Goal: Task Accomplishment & Management: Manage account settings

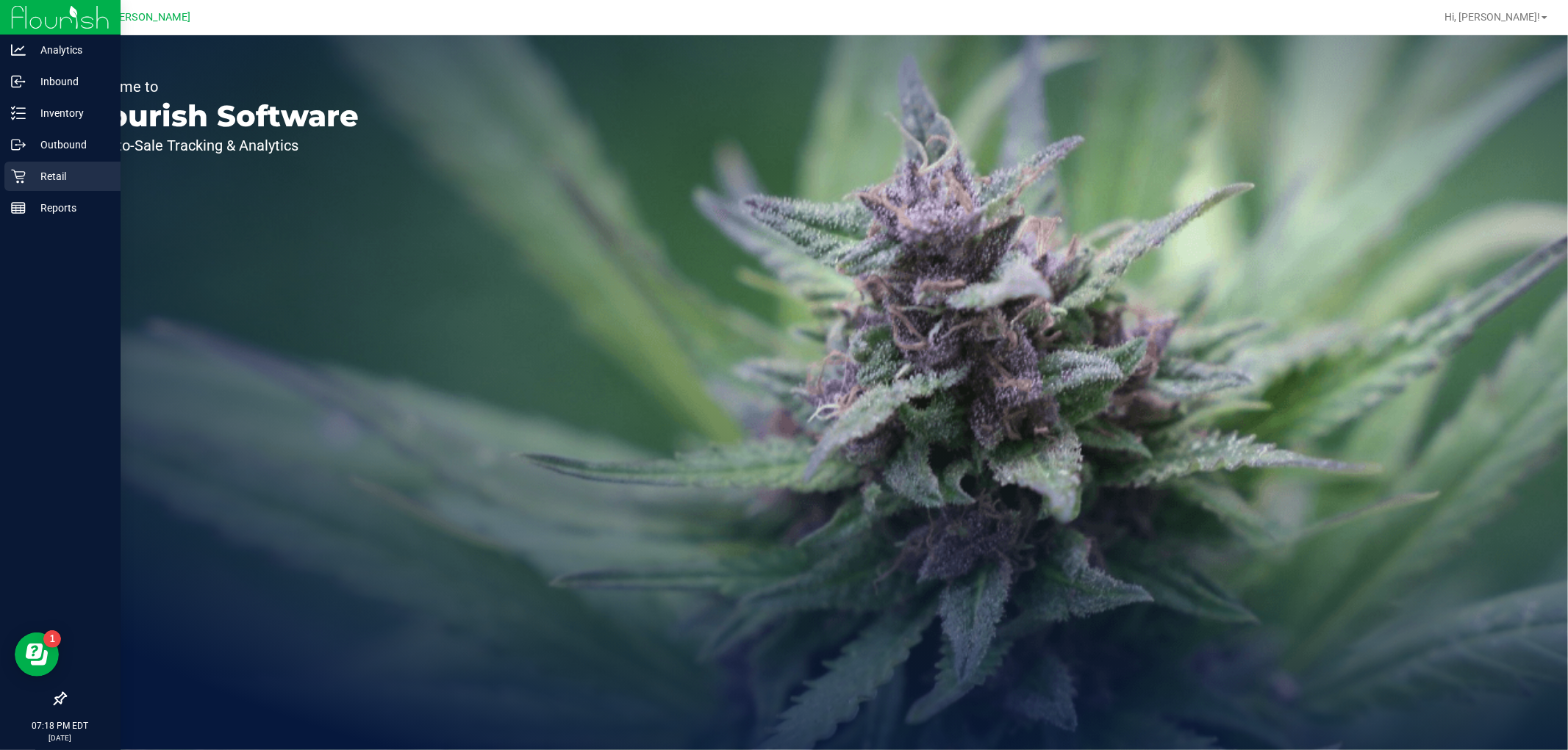
click at [54, 183] on p "Retail" at bounding box center [69, 176] width 88 height 18
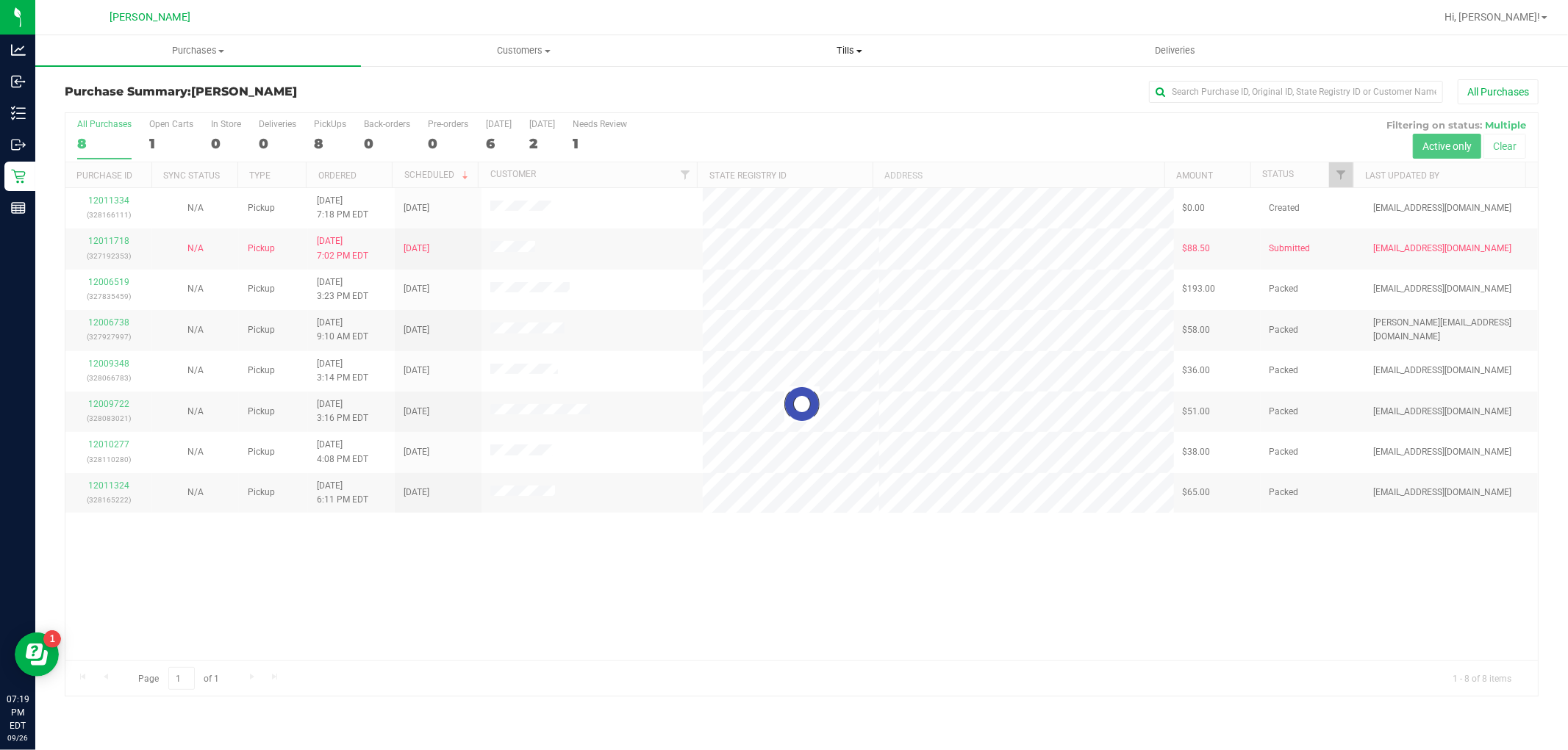
click at [865, 44] on span "Tills" at bounding box center [849, 51] width 325 height 13
click at [749, 80] on li "Manage tills" at bounding box center [850, 89] width 326 height 18
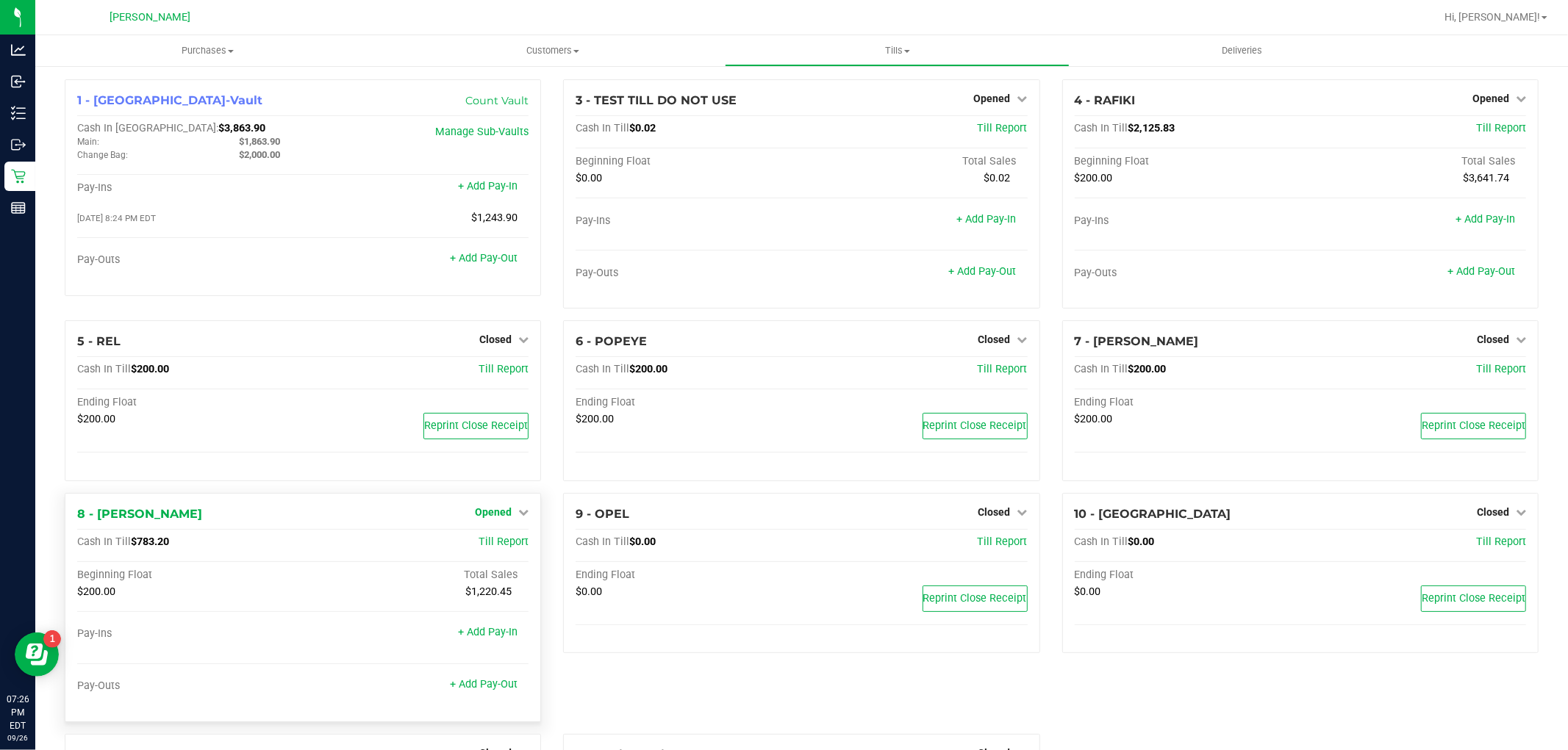
click at [486, 515] on span "Opened" at bounding box center [493, 512] width 37 height 11
click at [498, 540] on link "Close Till" at bounding box center [496, 542] width 40 height 11
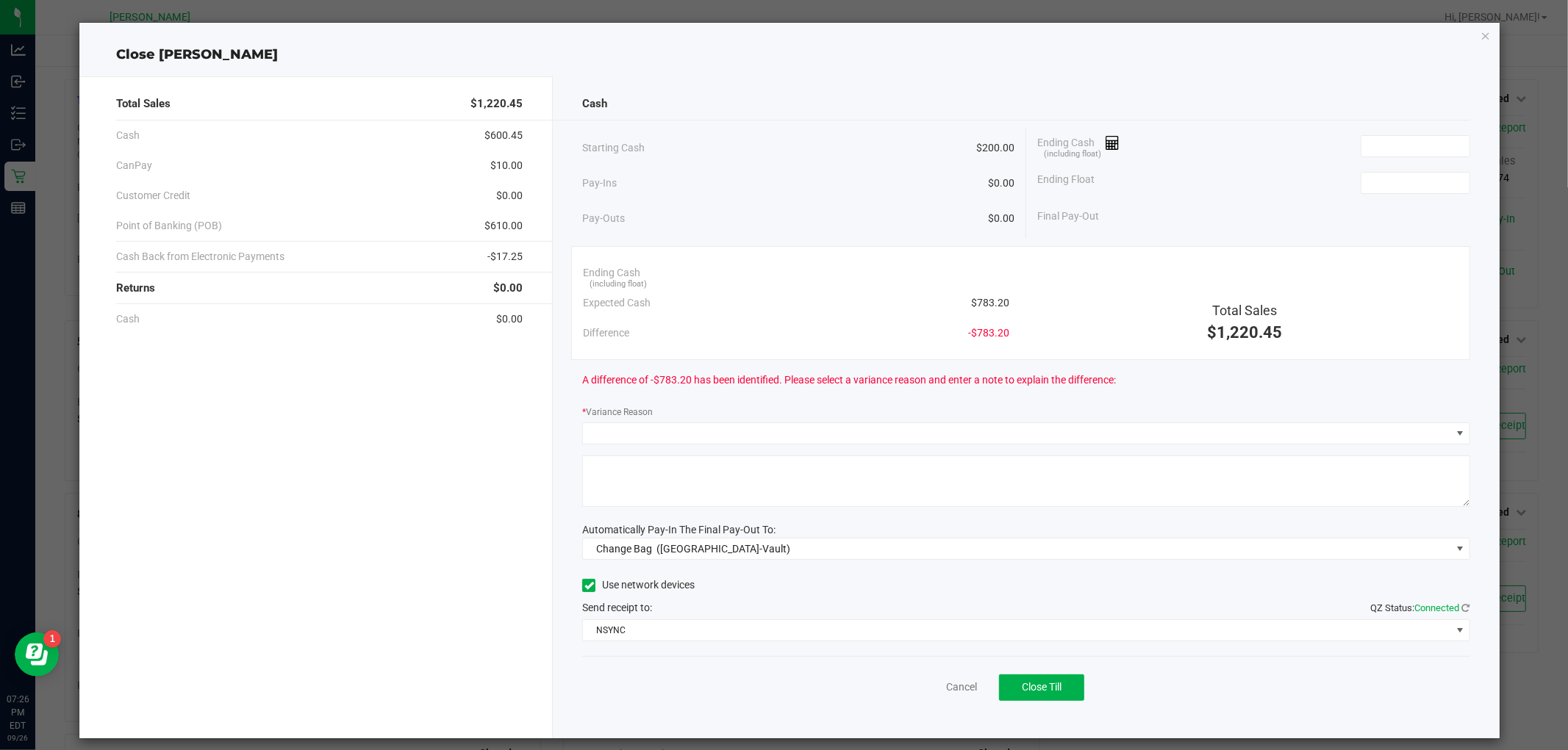
drag, startPoint x: 998, startPoint y: 305, endPoint x: 973, endPoint y: 305, distance: 25.0
click at [973, 305] on span "$783.20" at bounding box center [990, 303] width 38 height 15
copy span "783.20"
click at [1362, 141] on input at bounding box center [1416, 147] width 108 height 21
paste input "783.2"
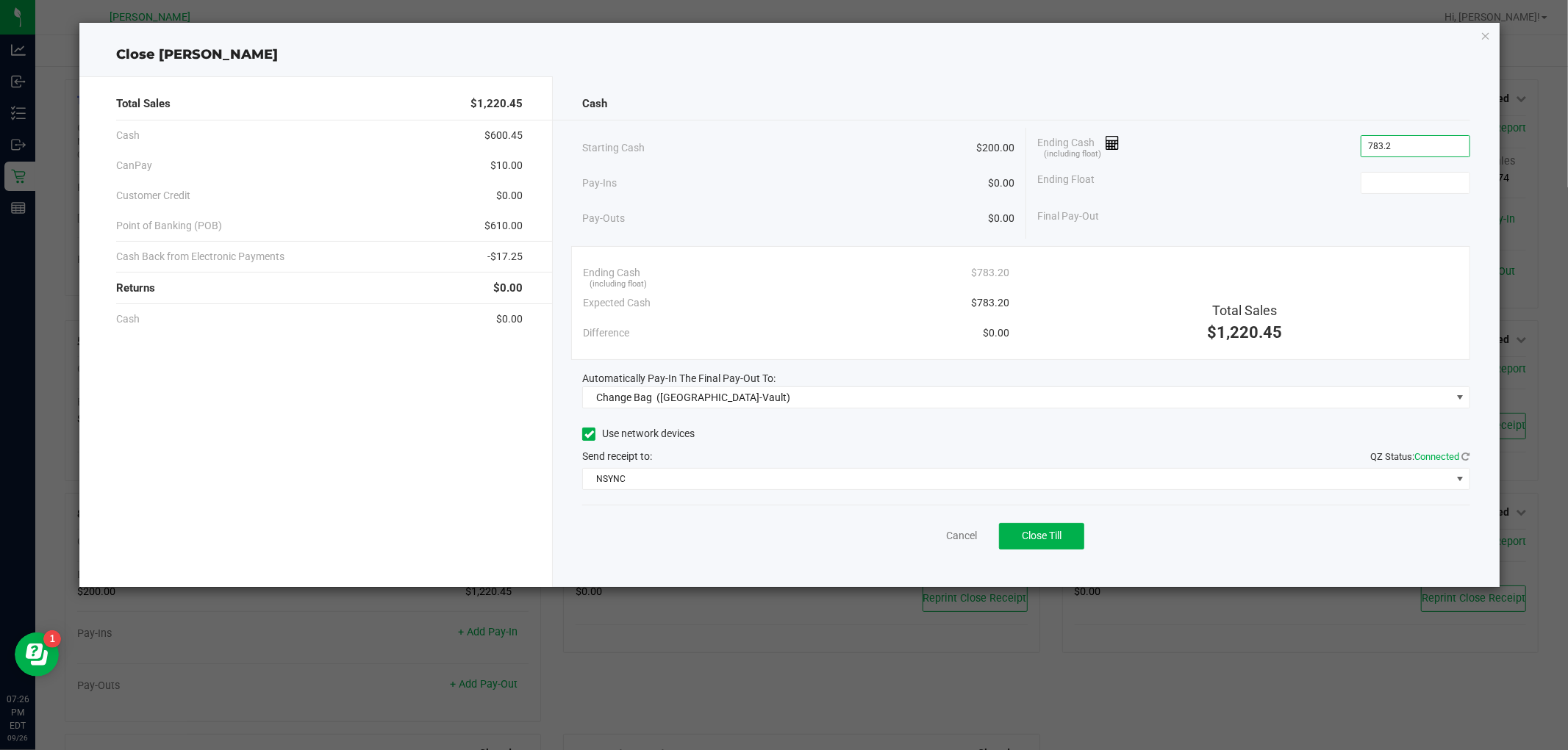
type input "$783.20"
click at [1397, 169] on div "Ending Float" at bounding box center [1254, 183] width 433 height 37
click at [1396, 178] on input at bounding box center [1416, 183] width 108 height 21
type input "$200.00"
click at [1239, 140] on div "Ending Cash (including float) $783.20" at bounding box center [1254, 146] width 433 height 37
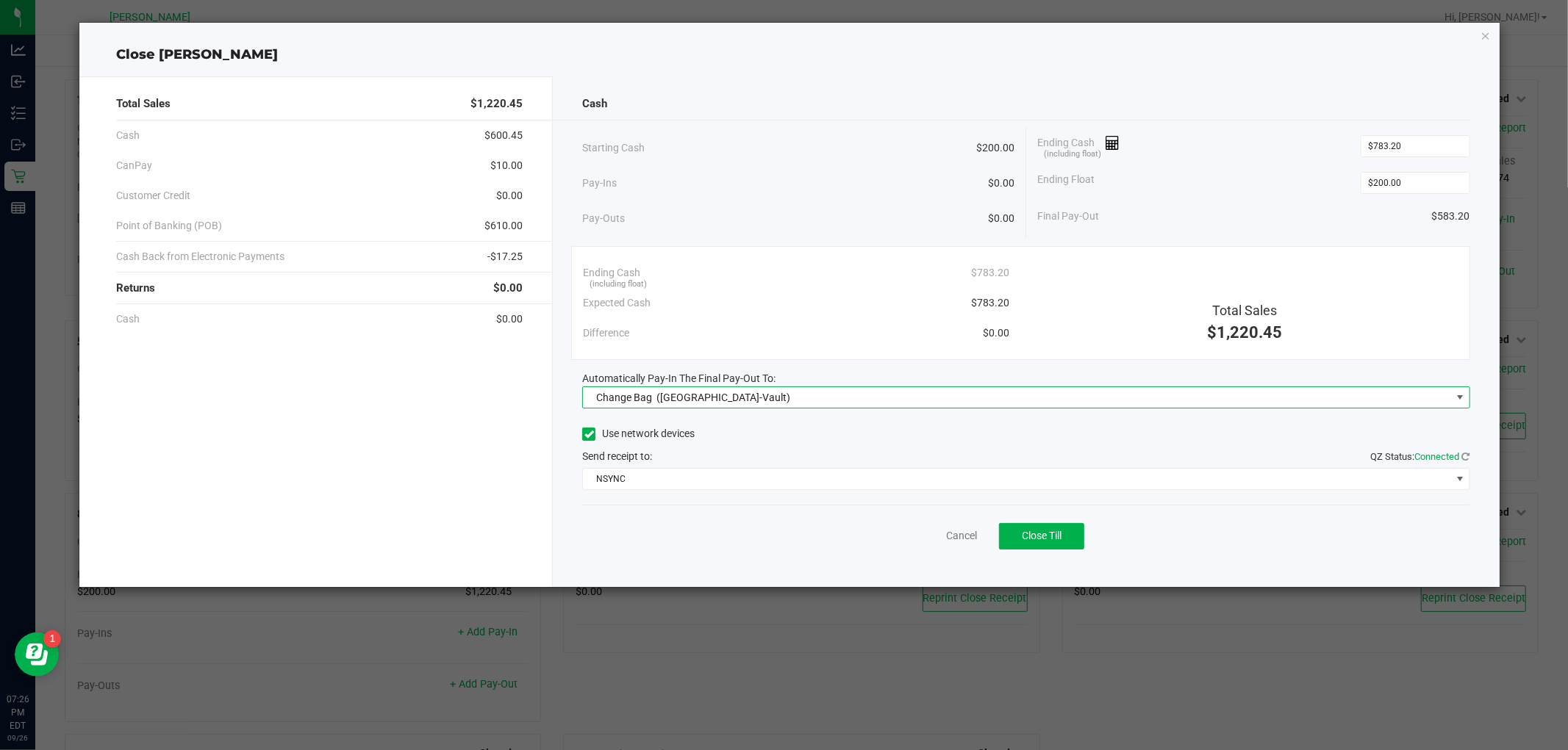
click at [869, 392] on span "Change Bag ([GEOGRAPHIC_DATA]-Vault)" at bounding box center [1016, 397] width 868 height 21
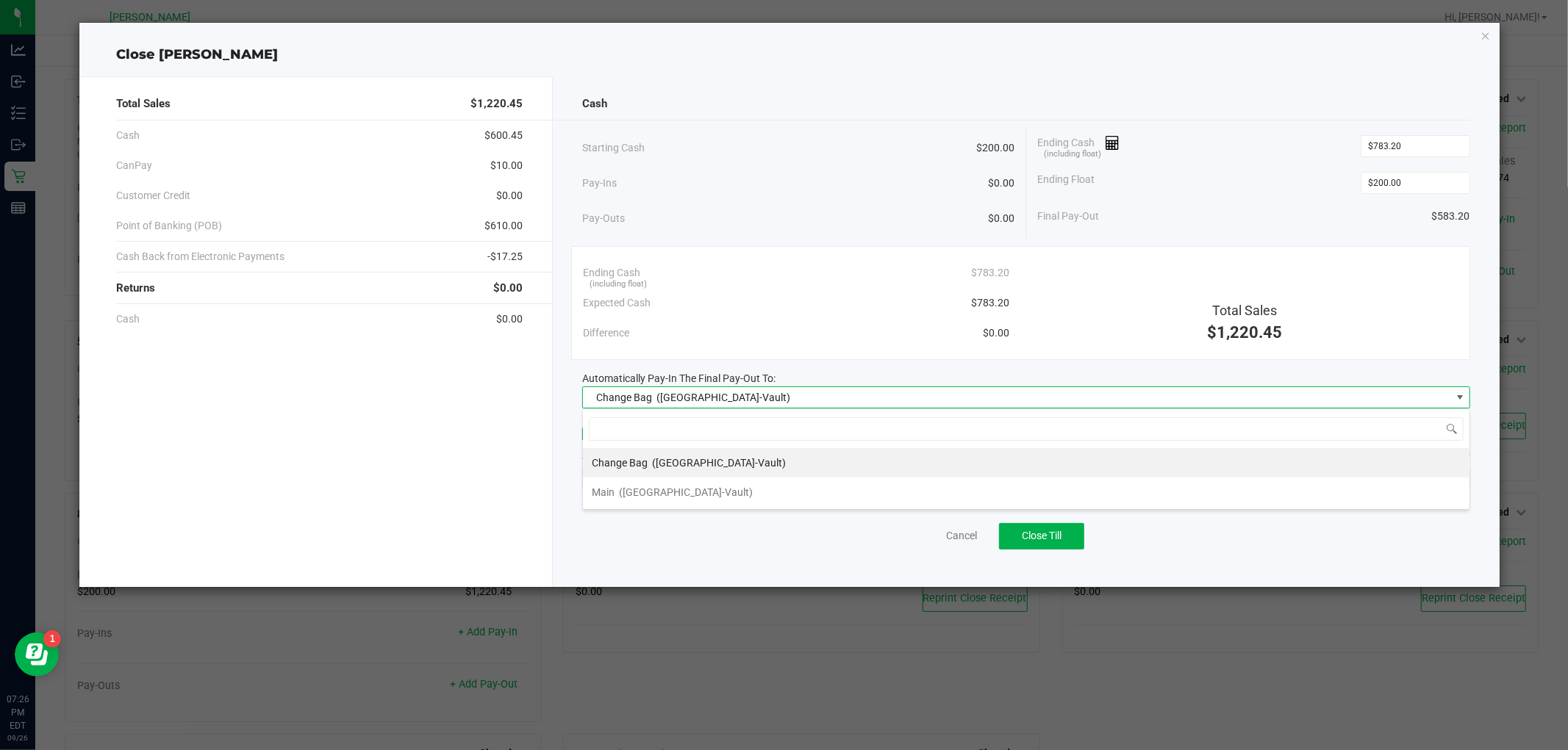
scroll to position [22, 888]
click at [650, 498] on div "Main ([GEOGRAPHIC_DATA]-Vault)" at bounding box center [672, 493] width 161 height 26
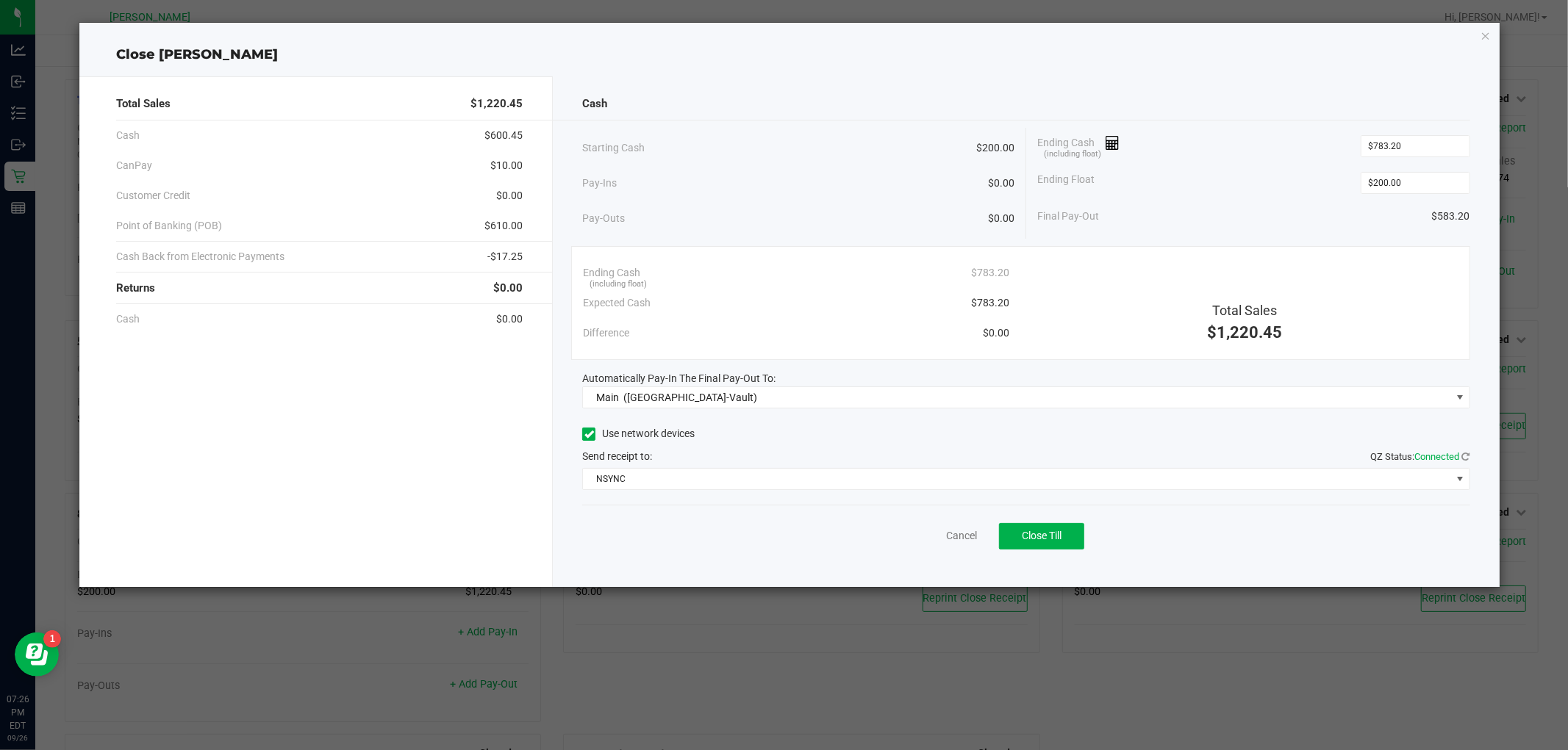
click at [698, 465] on div "Use network devices Send receipt to: QZ Status: Connected NSYNC" at bounding box center [1026, 456] width 888 height 67
click at [691, 480] on span "NSYNC" at bounding box center [1016, 480] width 868 height 21
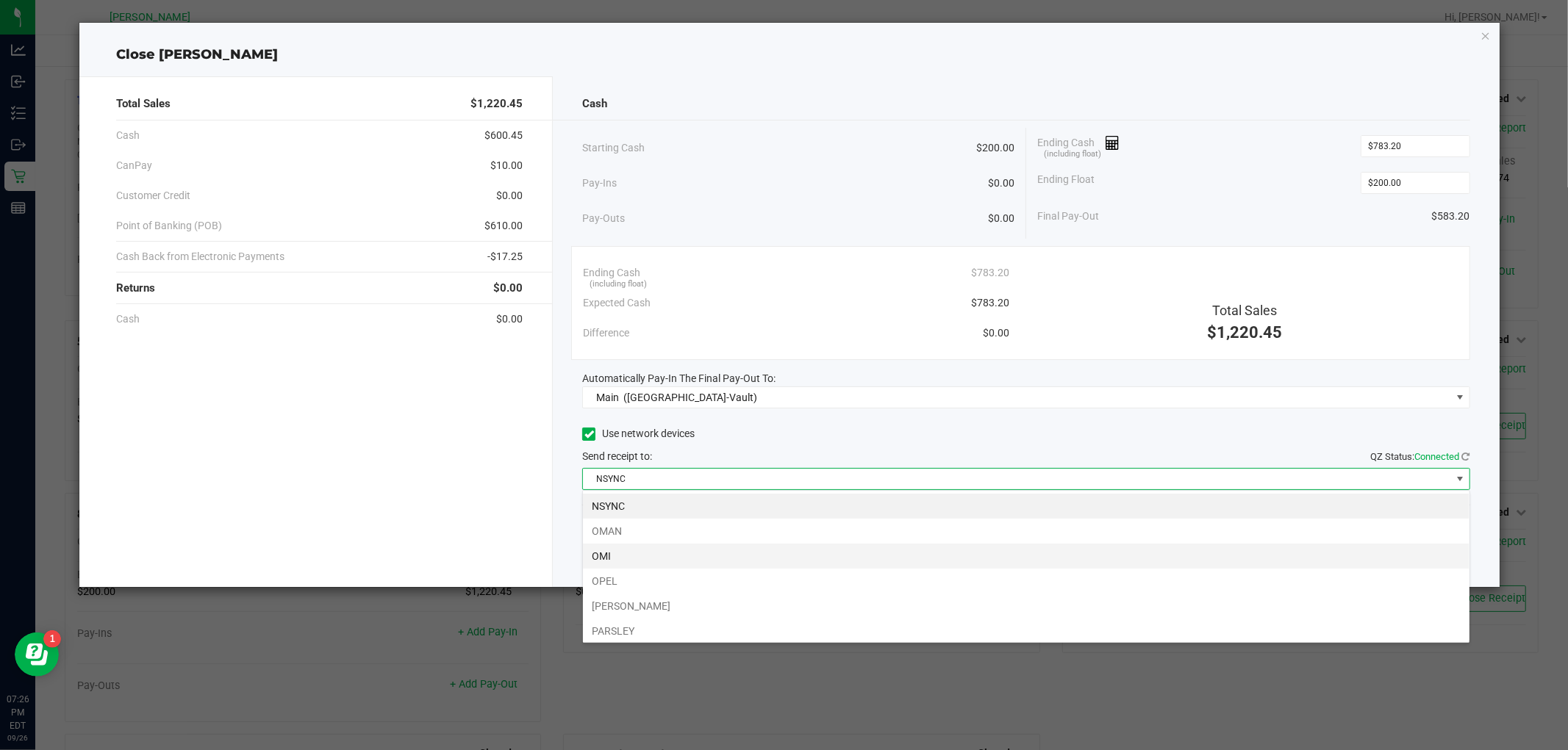
click at [674, 551] on li "OMI" at bounding box center [1026, 556] width 887 height 25
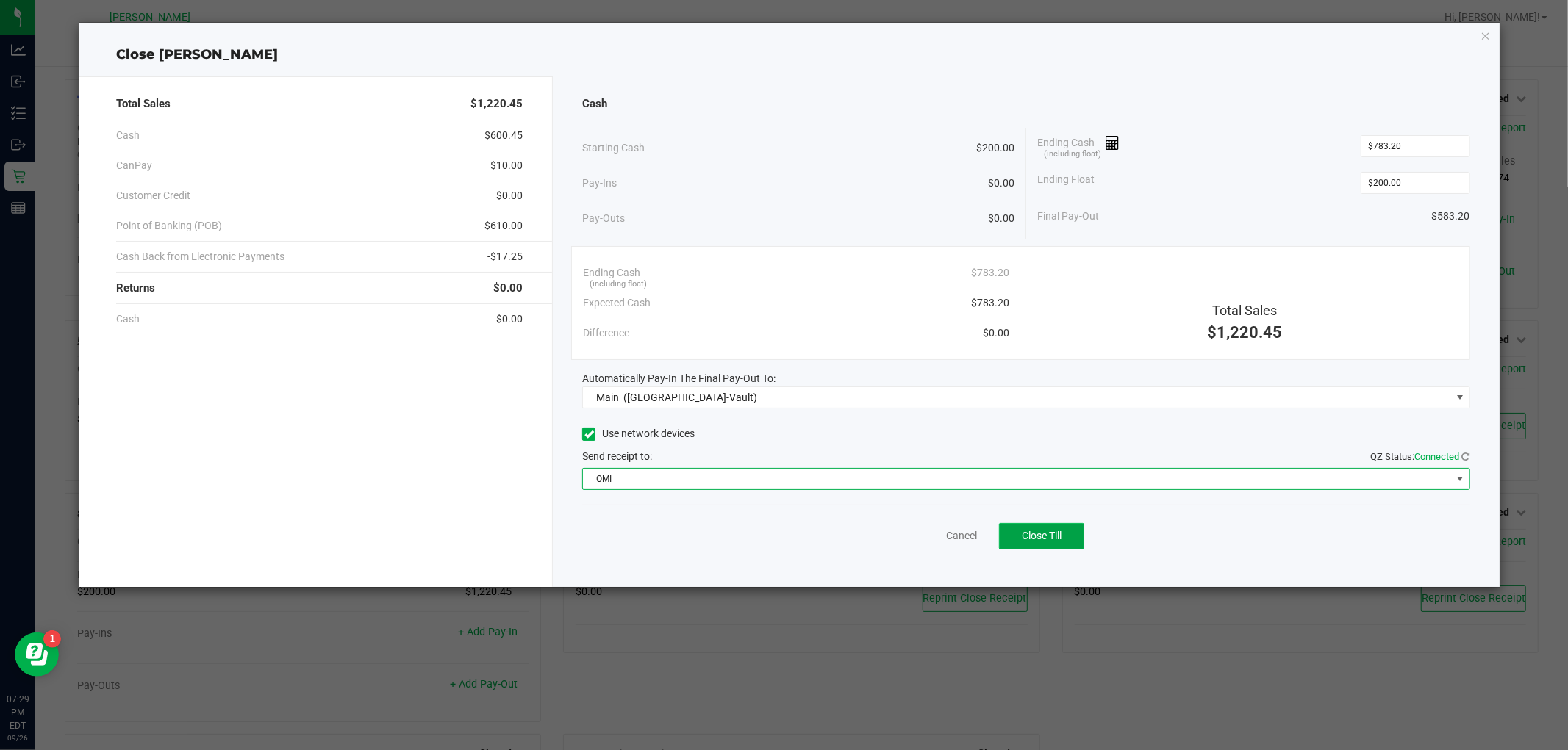
click at [1064, 549] on button "Close Till" at bounding box center [1042, 536] width 85 height 26
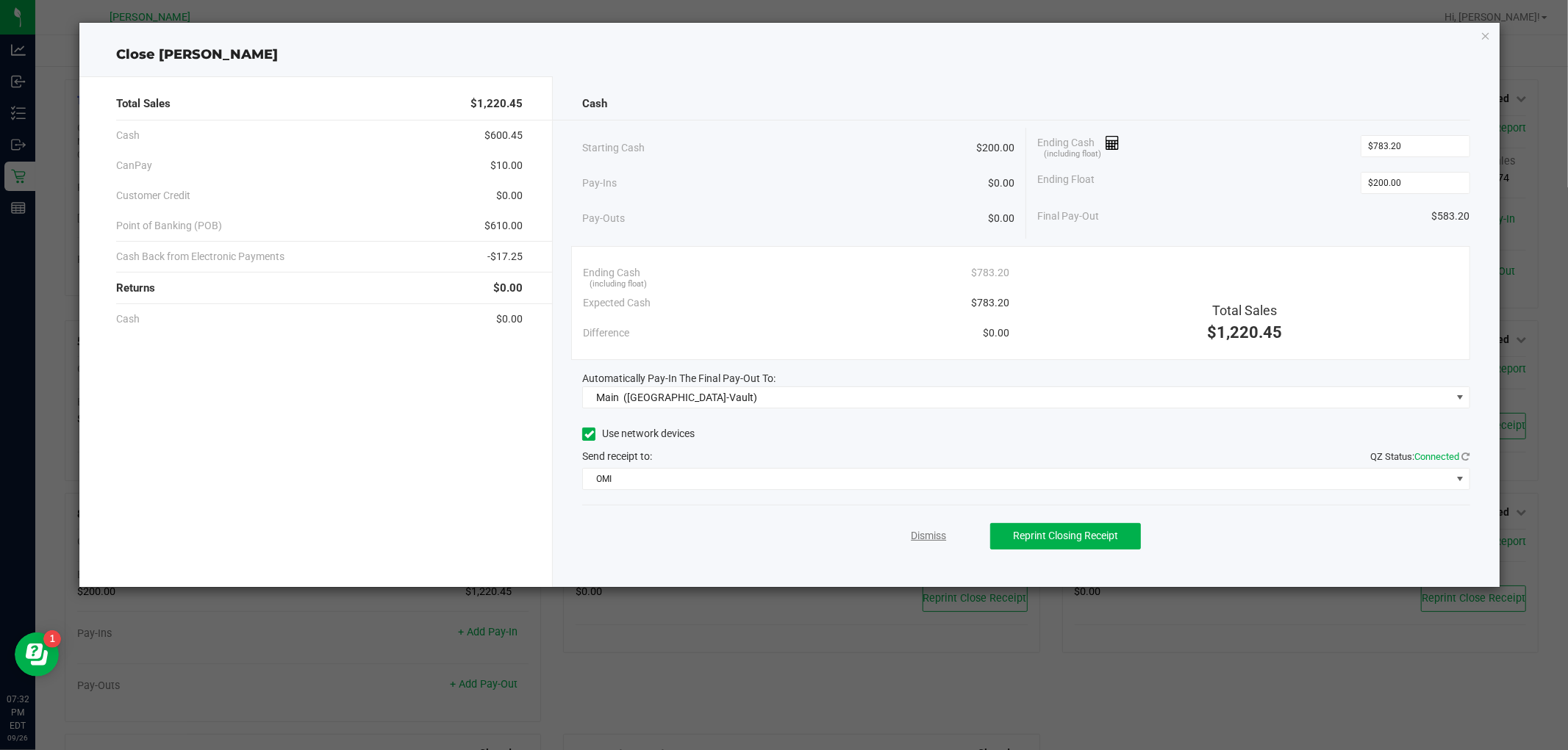
click at [924, 530] on link "Dismiss" at bounding box center [928, 536] width 35 height 15
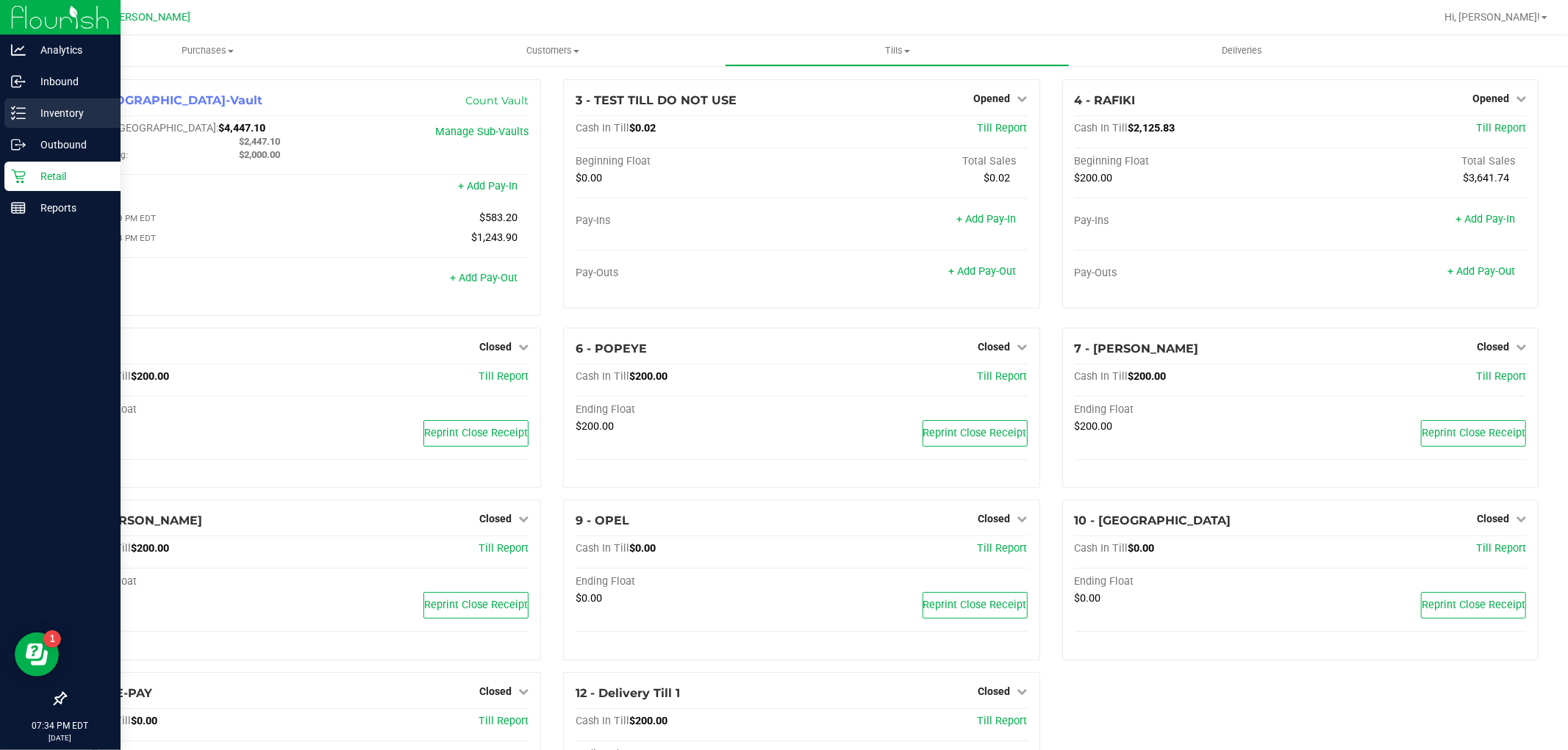
click at [8, 107] on div "Inventory" at bounding box center [62, 113] width 116 height 29
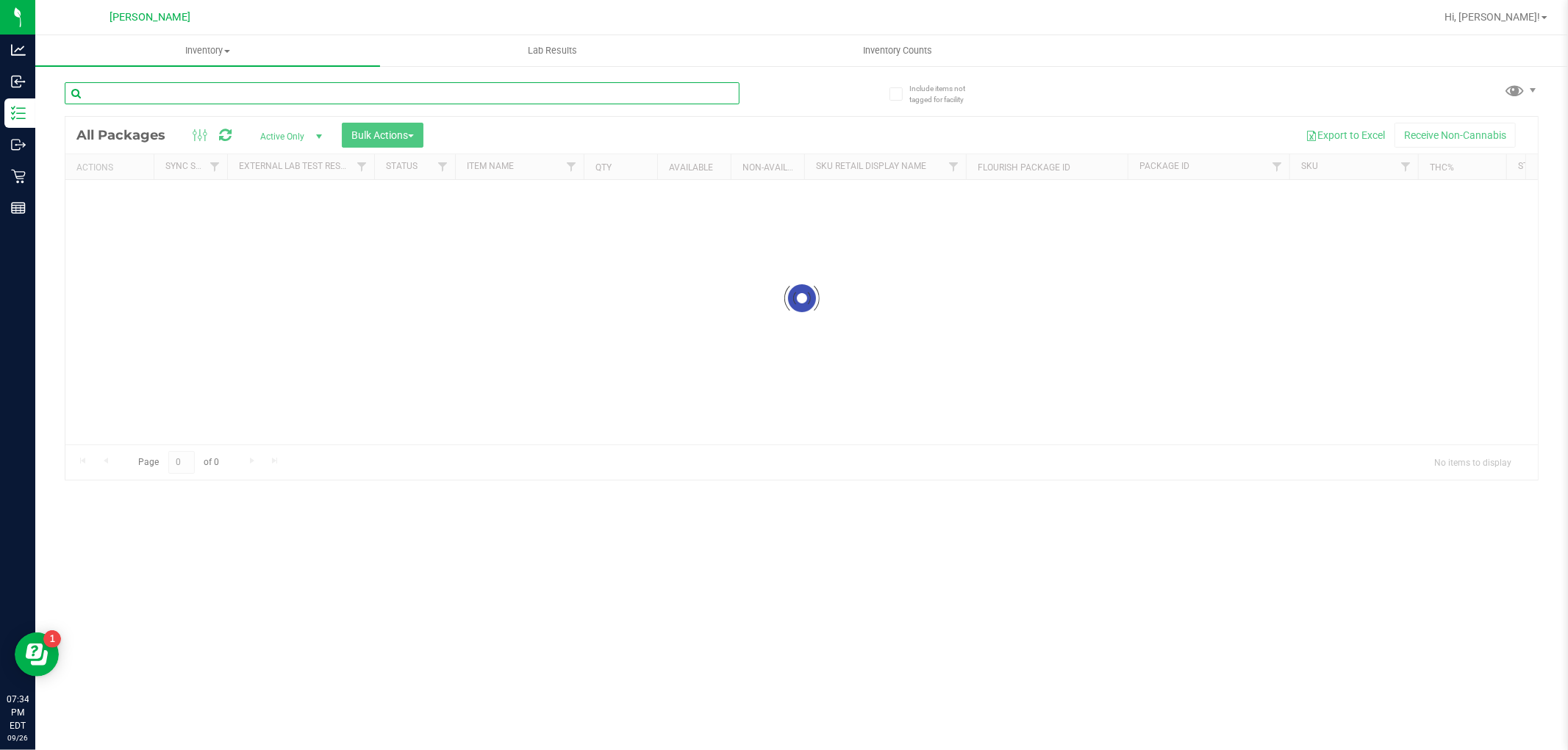
click at [305, 87] on input "text" at bounding box center [401, 93] width 675 height 22
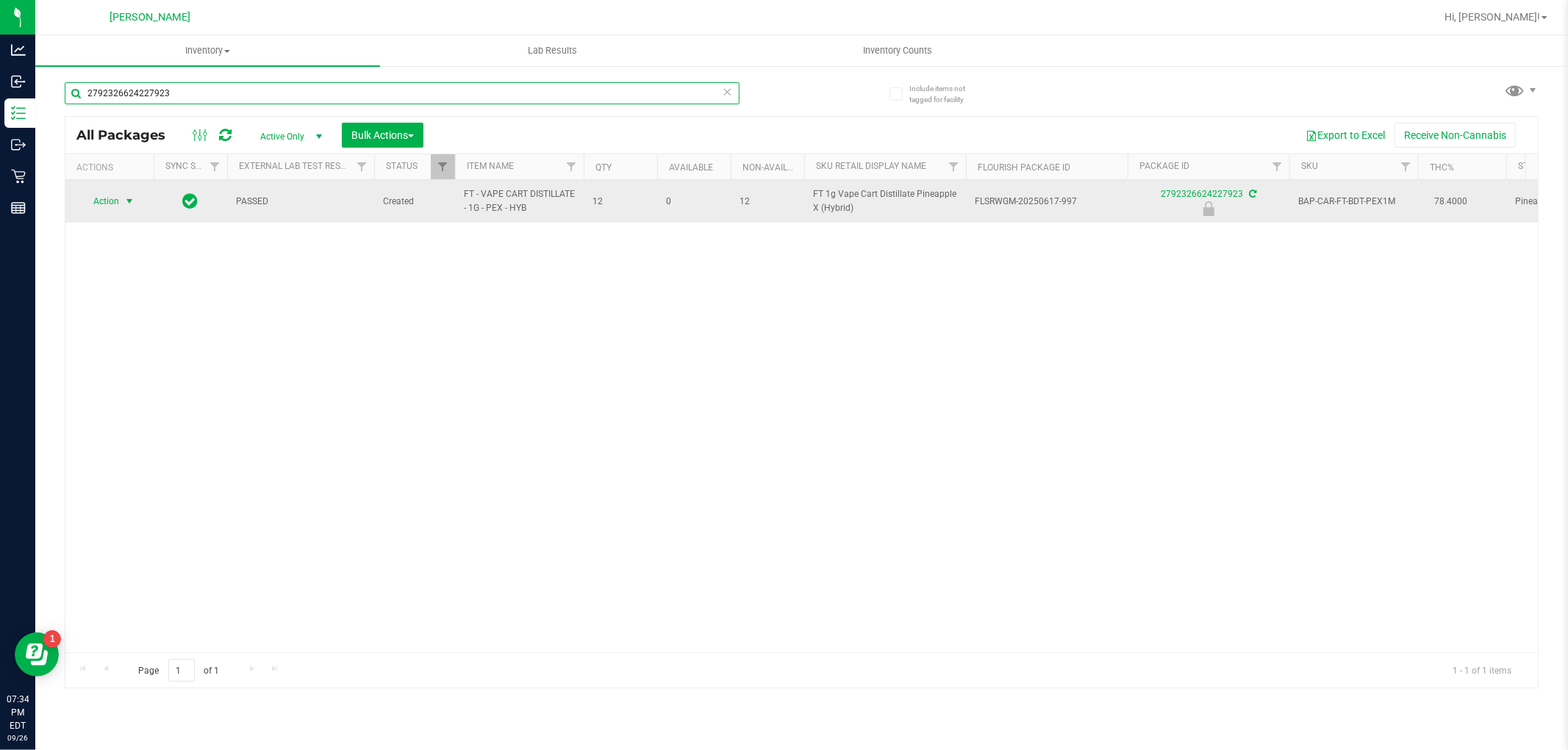
type input "2792326624227923"
click at [111, 201] on span "Action" at bounding box center [100, 201] width 40 height 21
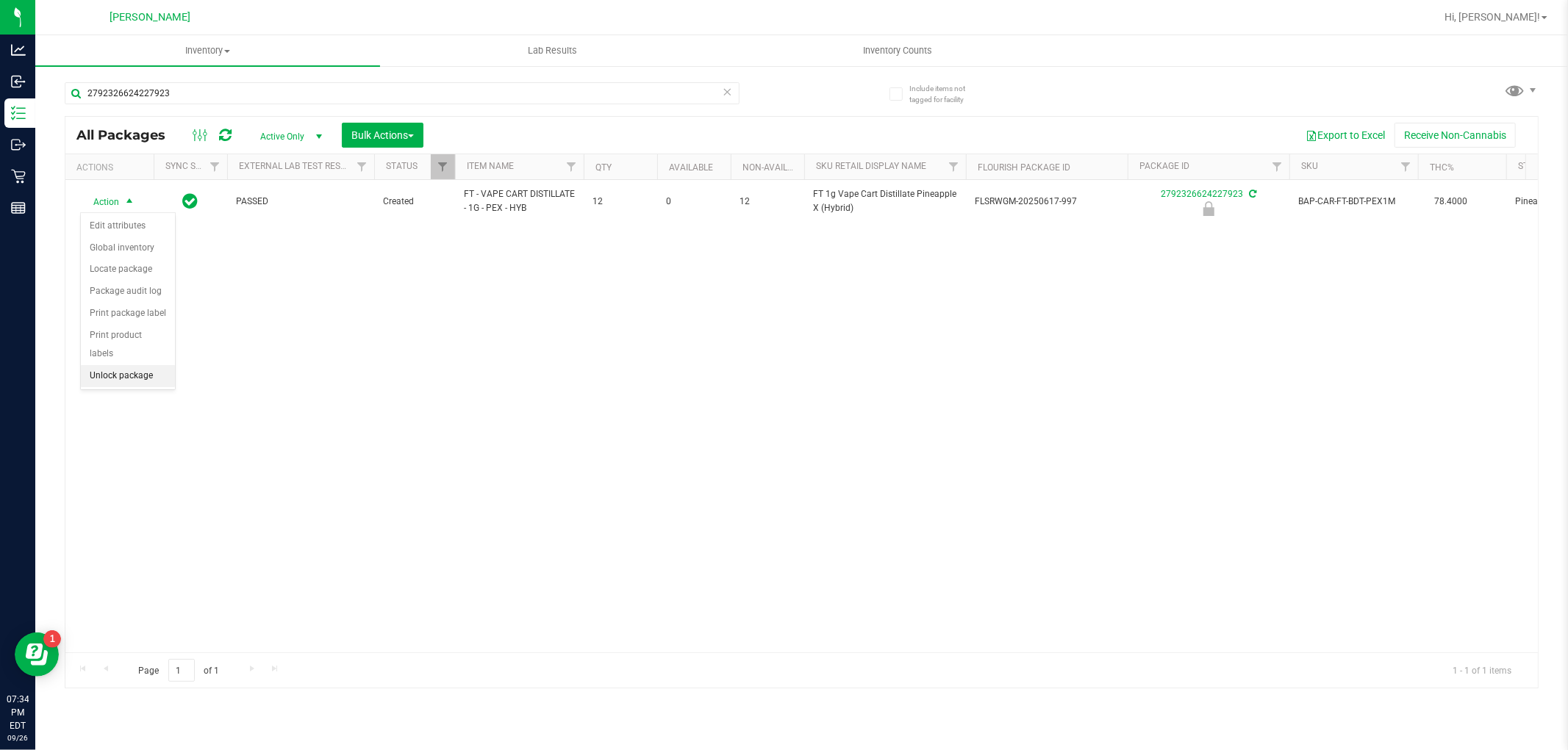
click at [100, 374] on li "Unlock package" at bounding box center [127, 375] width 94 height 22
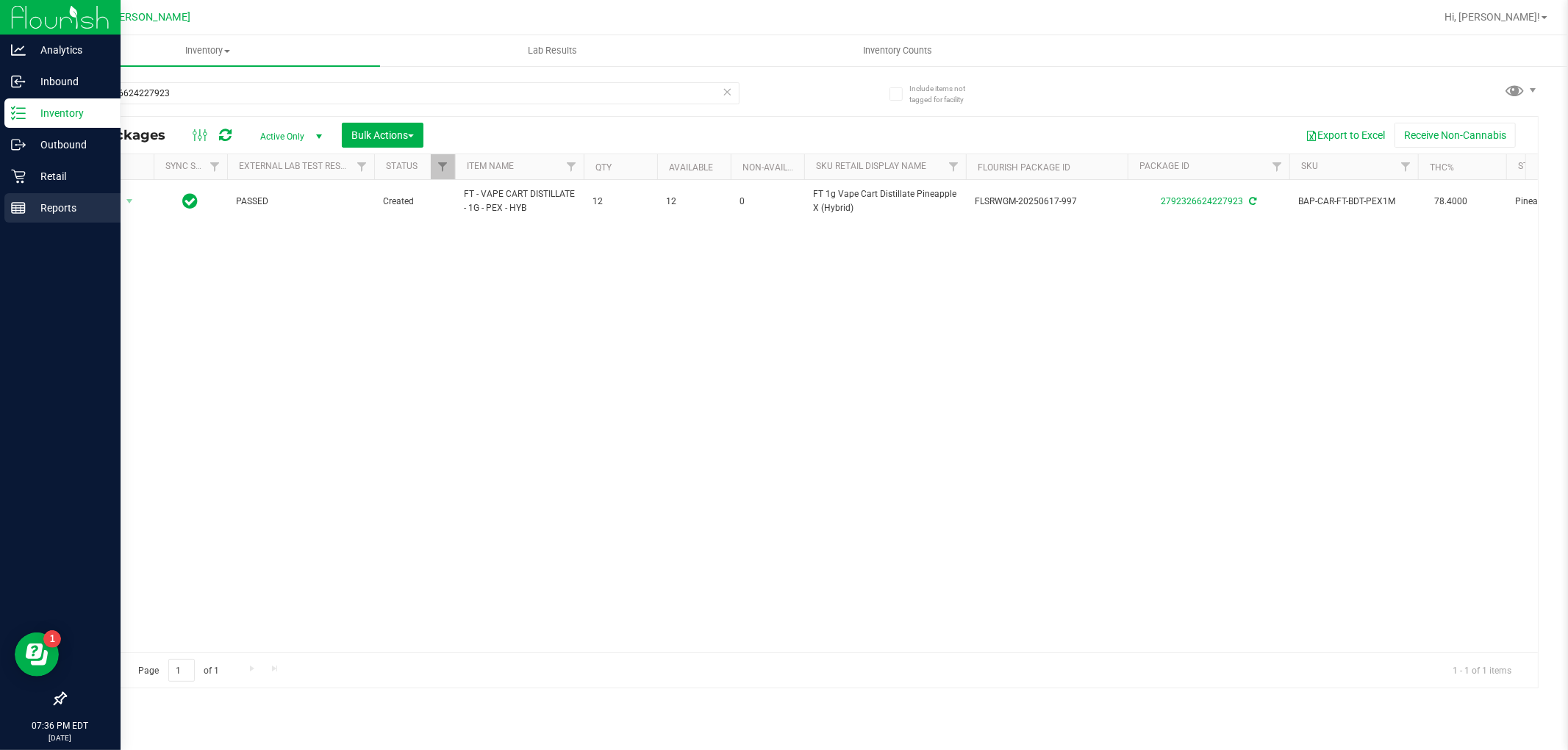
click at [35, 200] on p "Reports" at bounding box center [69, 208] width 88 height 18
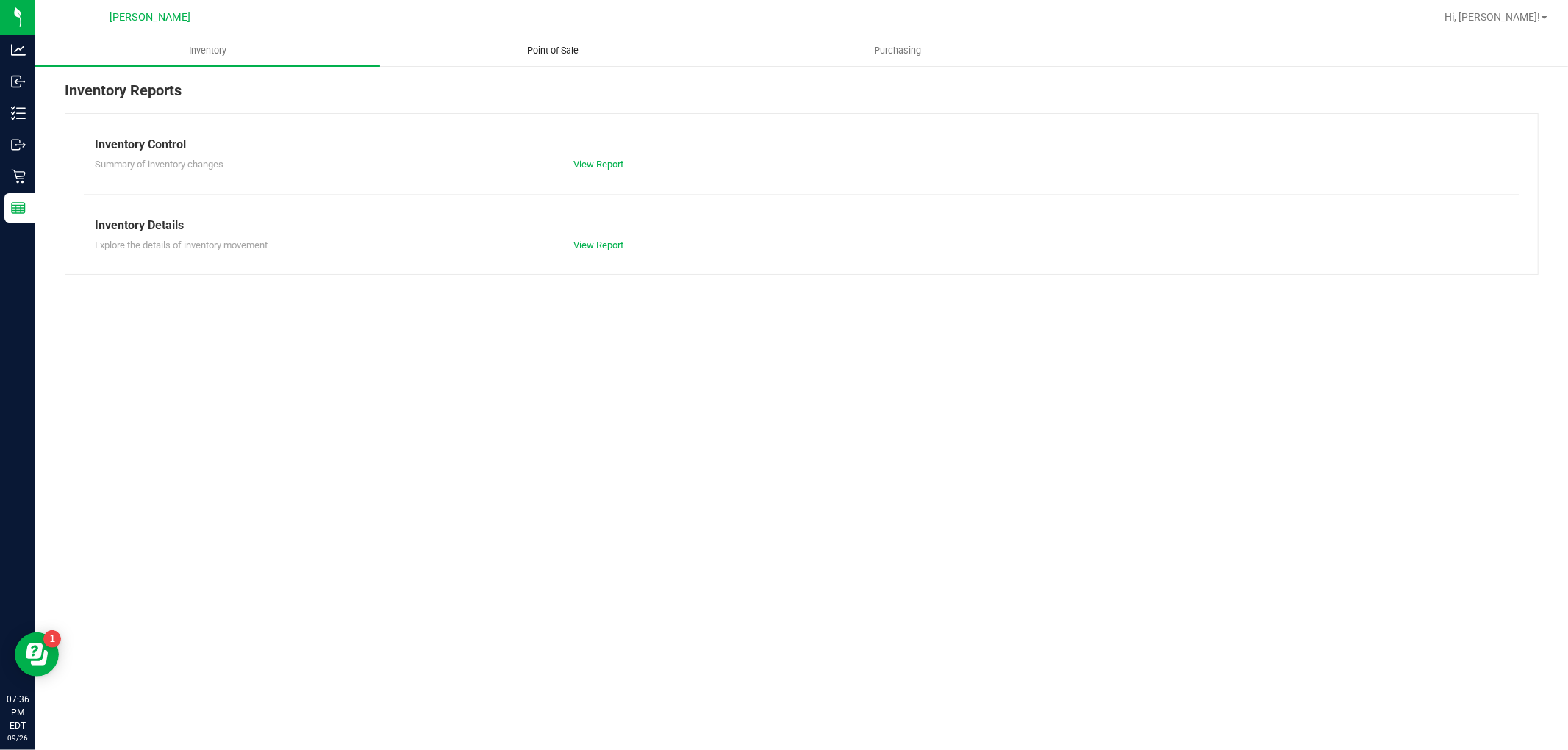
click at [530, 61] on uib-tab-heading "Point of Sale" at bounding box center [552, 50] width 344 height 29
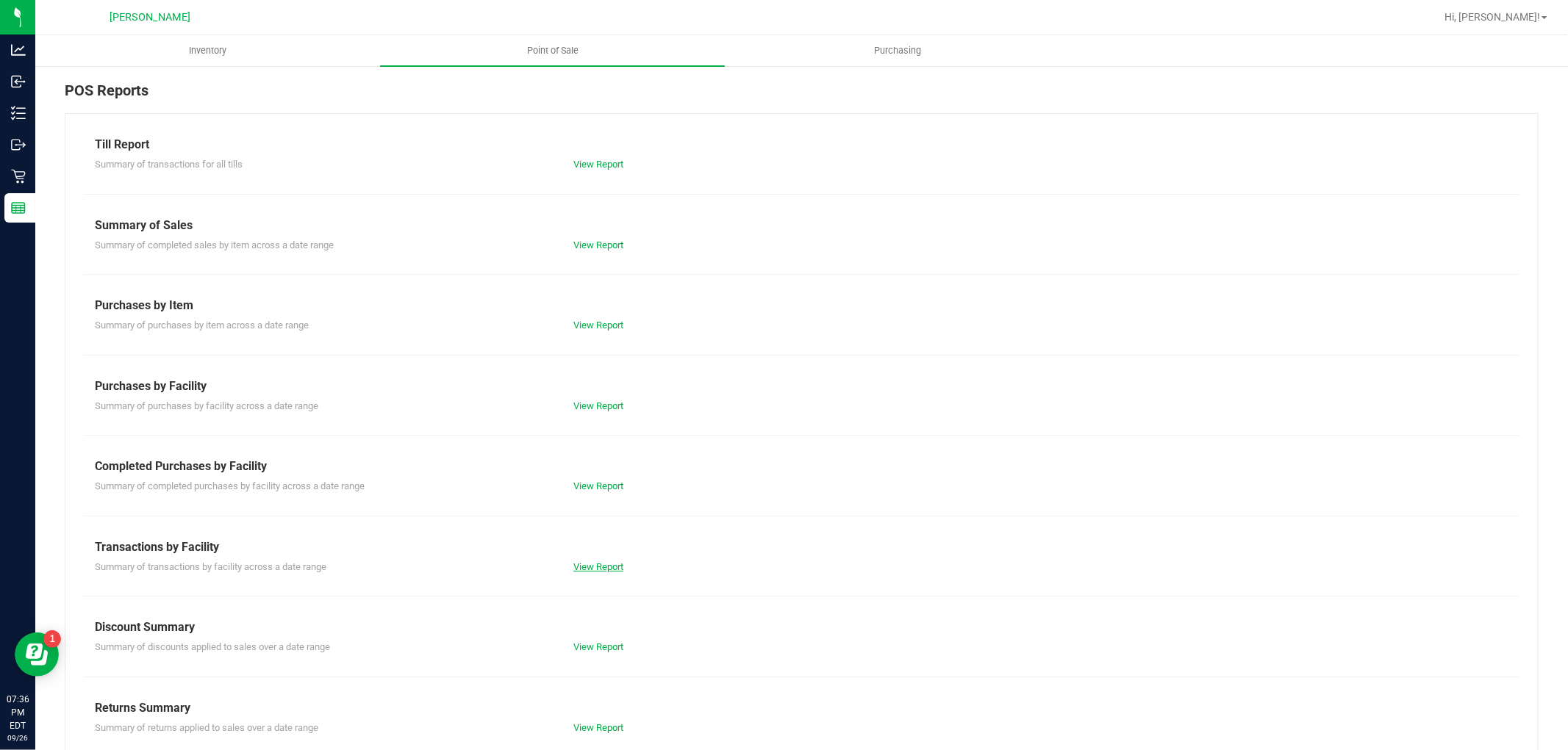
click at [596, 564] on link "View Report" at bounding box center [598, 567] width 50 height 11
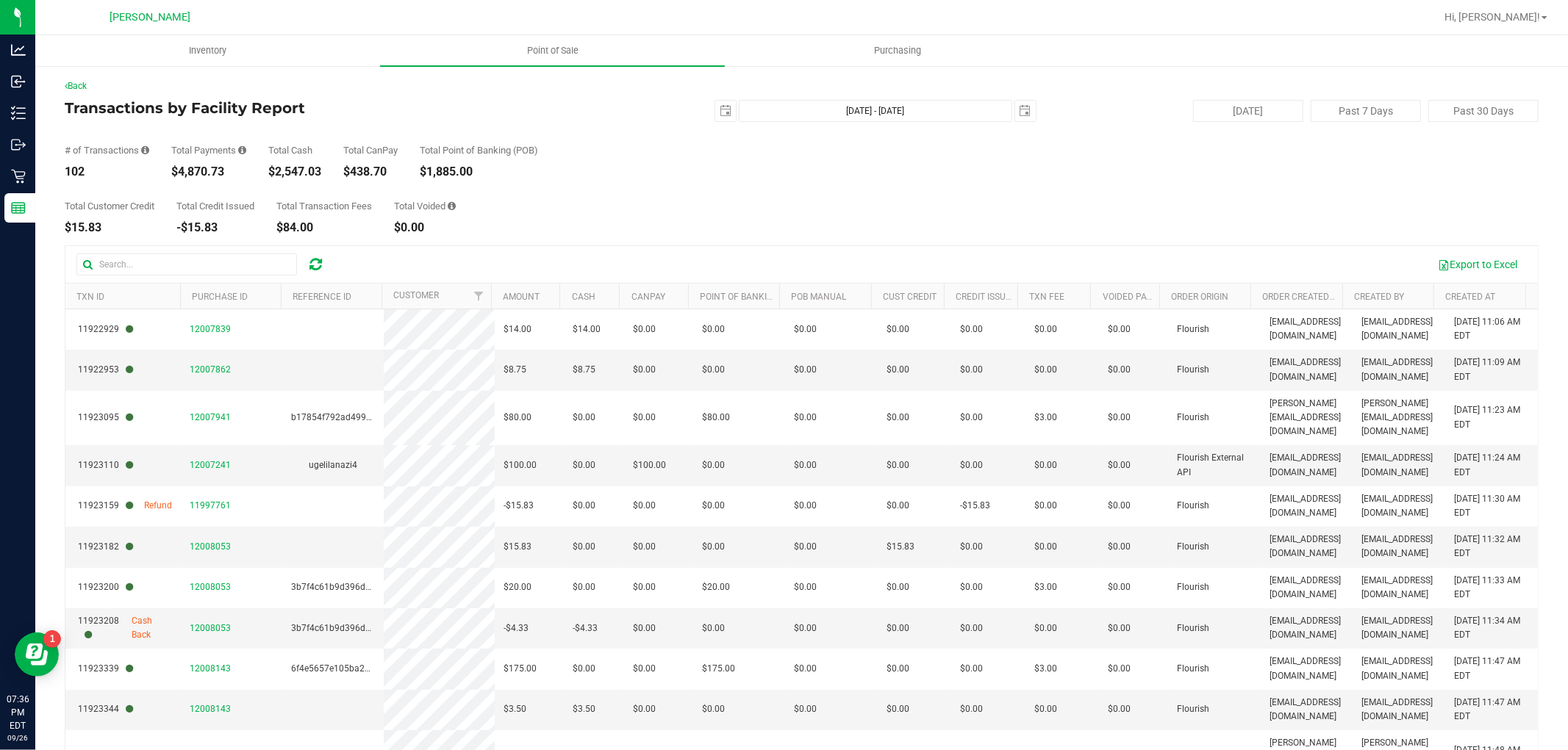
drag, startPoint x: 624, startPoint y: 187, endPoint x: 495, endPoint y: 160, distance: 131.8
click at [624, 187] on div "Total Customer Credit $15.83 Total Credit Issued -$15.83 Total Transaction Fees…" at bounding box center [802, 205] width 1474 height 56
click at [78, 78] on div "Back Transactions by Facility Report [DATE] [DATE] - [DATE] [DATE] [DATE] Past …" at bounding box center [802, 448] width 1533 height 768
click at [78, 83] on link "Back" at bounding box center [75, 85] width 22 height 10
